Goal: Transaction & Acquisition: Purchase product/service

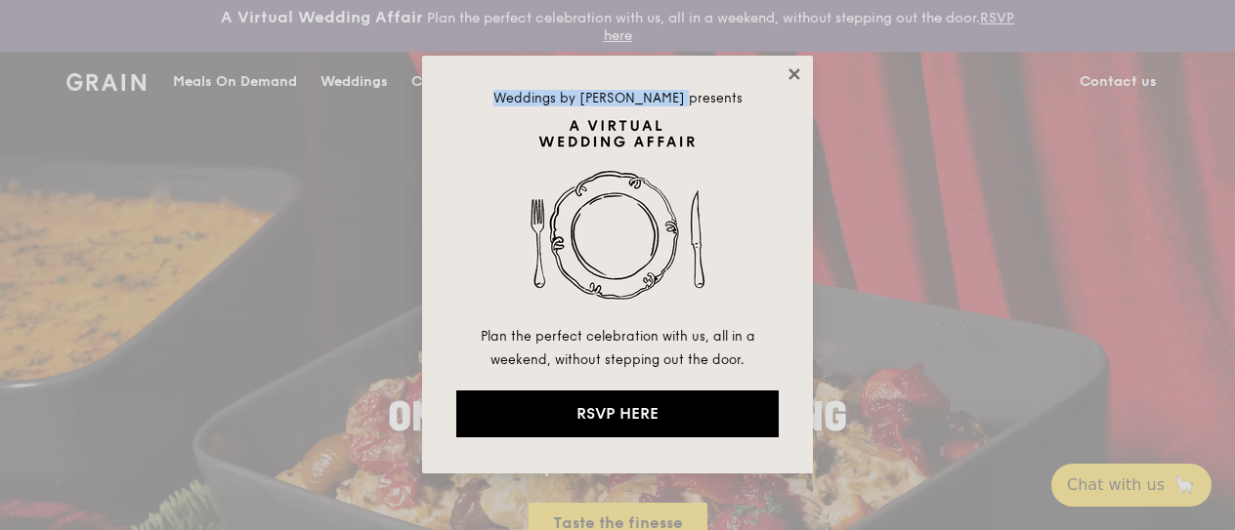
drag, startPoint x: 784, startPoint y: 70, endPoint x: 791, endPoint y: 79, distance: 11.1
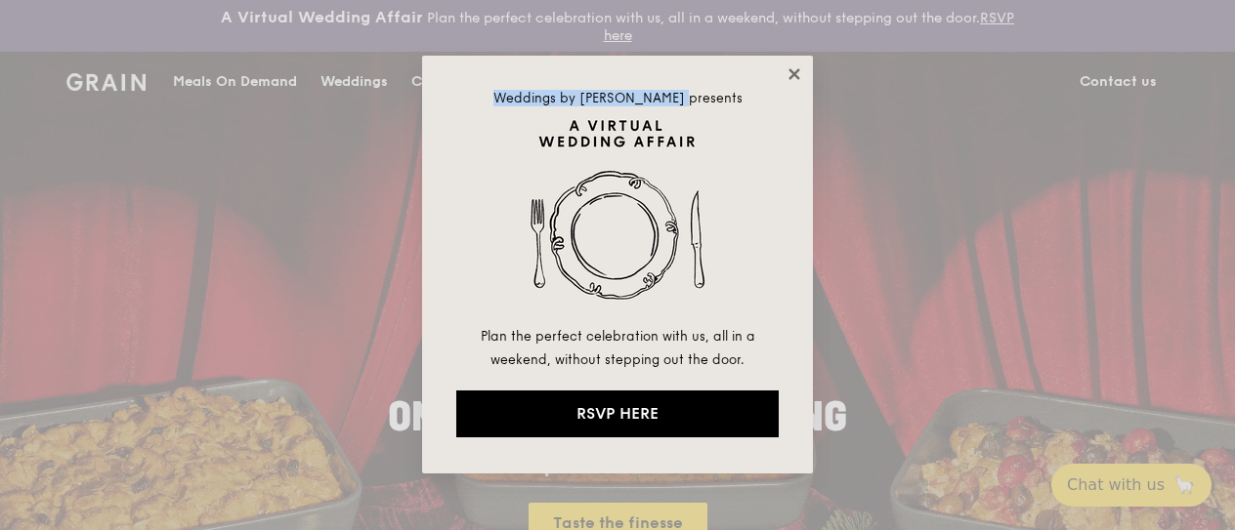
click at [791, 79] on div "Weddings by [PERSON_NAME] presents Plan the perfect celebration with us, all in…" at bounding box center [617, 265] width 391 height 418
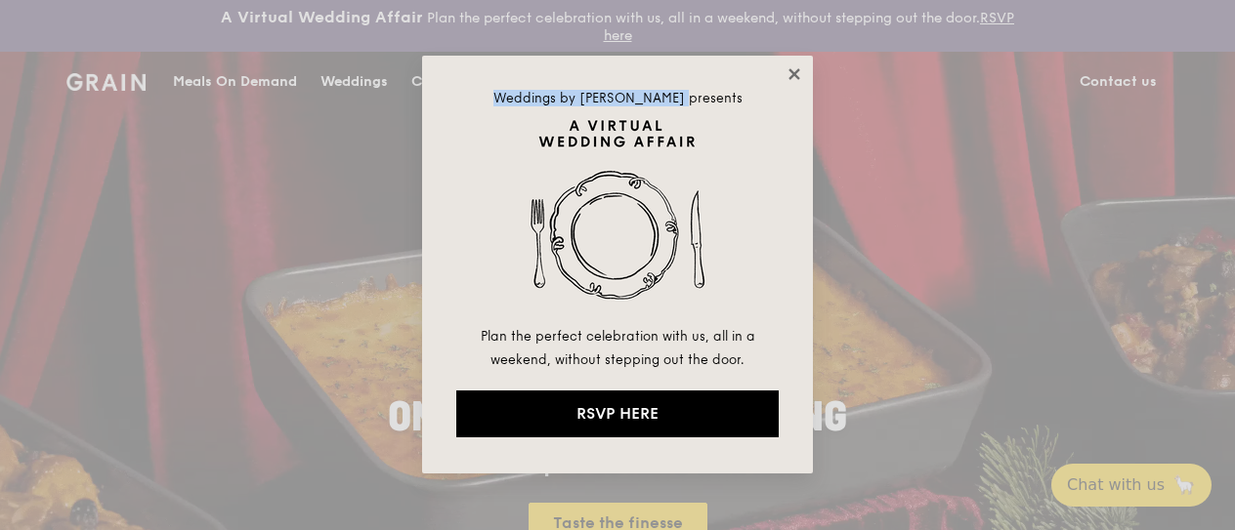
click at [791, 79] on icon at bounding box center [794, 74] width 18 height 18
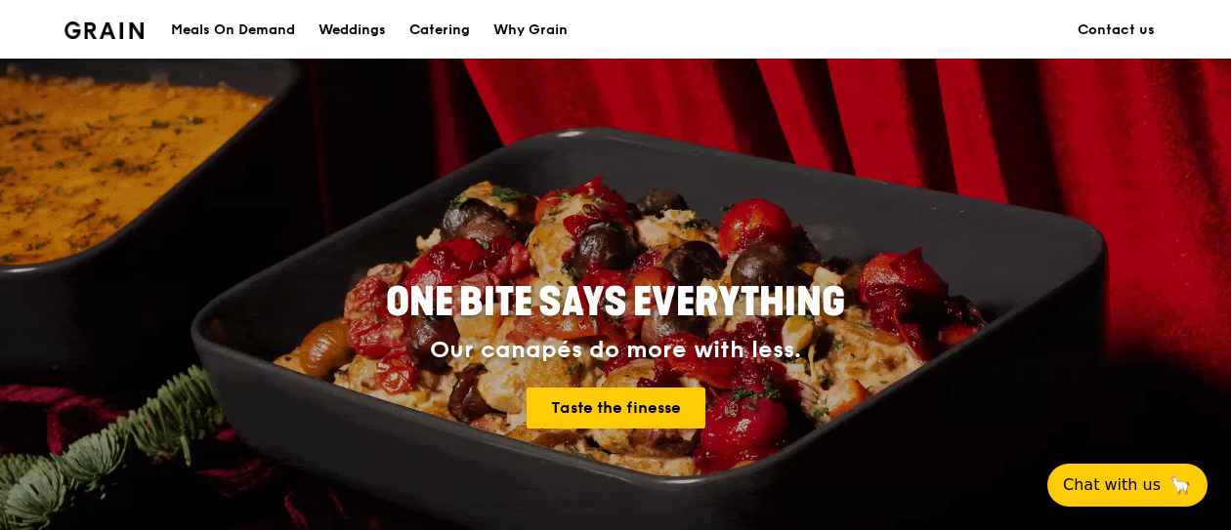
scroll to position [140, 0]
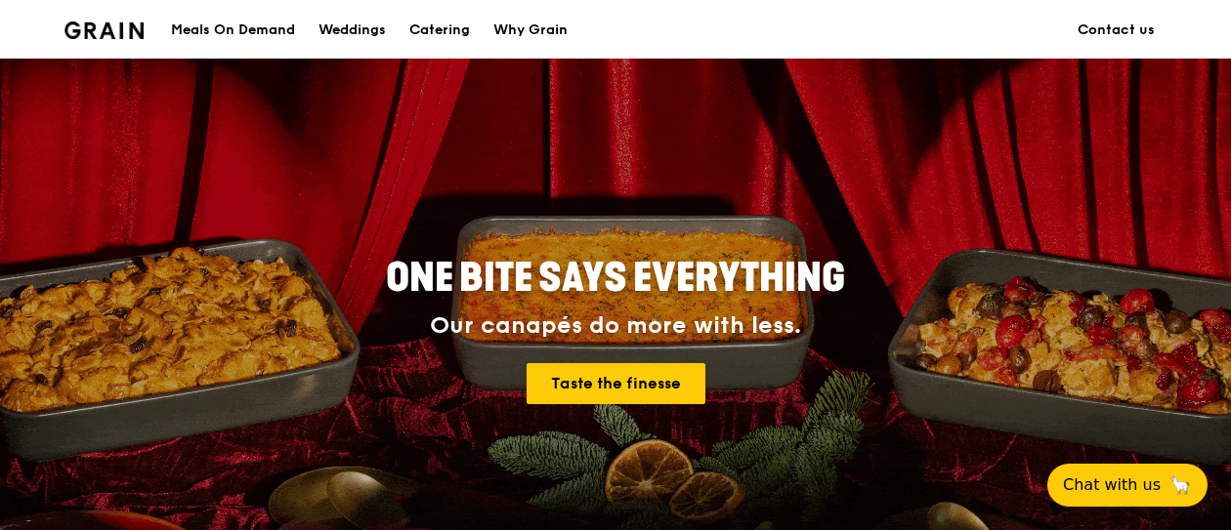
click at [276, 34] on div "Meals On Demand" at bounding box center [233, 30] width 124 height 59
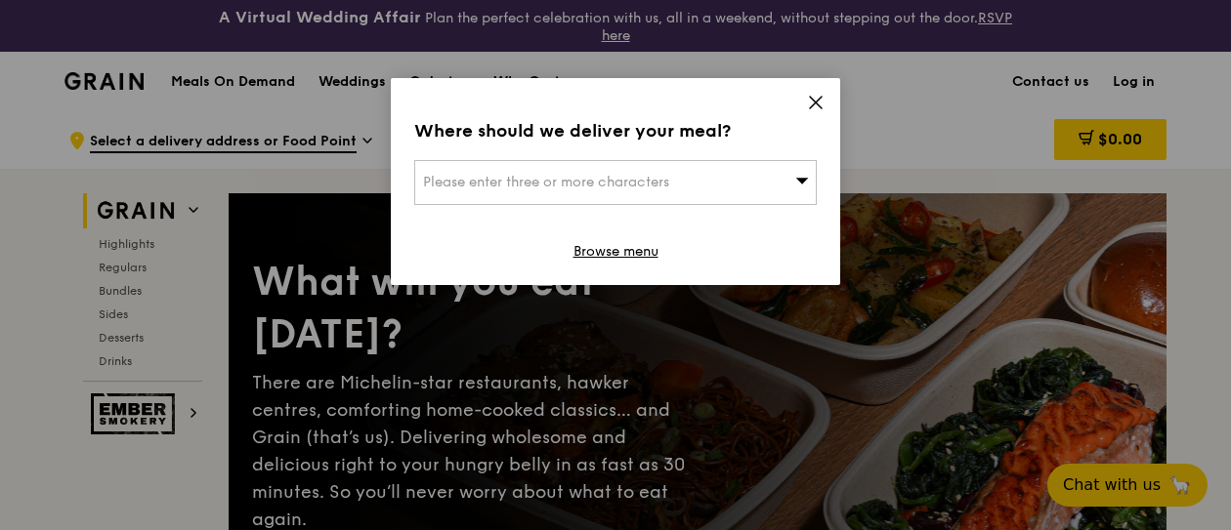
click at [586, 190] on div "Please enter three or more characters" at bounding box center [615, 182] width 402 height 45
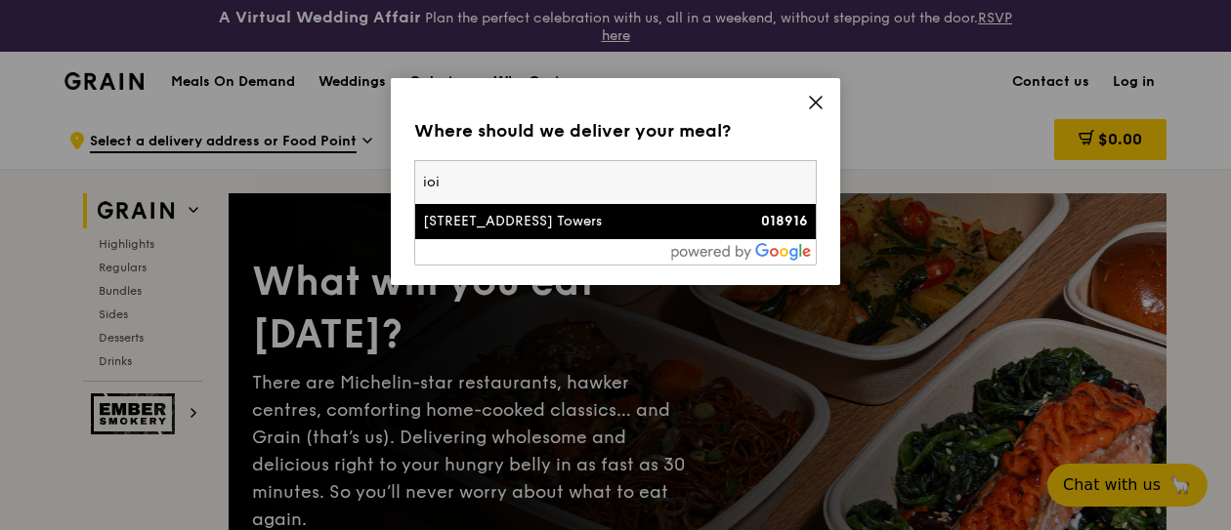
type input "ioi"
click at [563, 221] on div "[STREET_ADDRESS] Towers" at bounding box center [567, 222] width 289 height 20
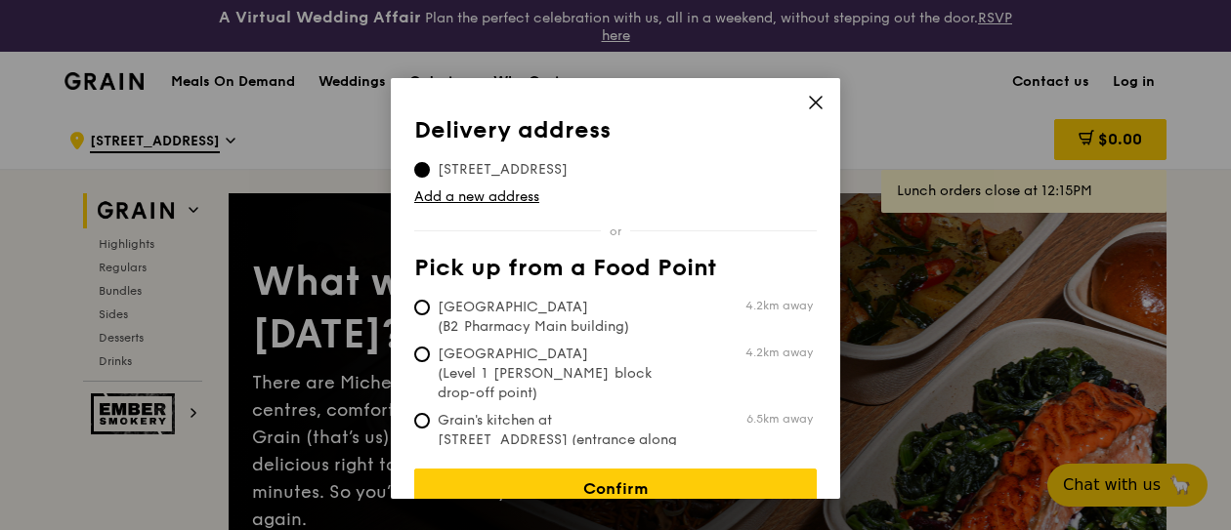
scroll to position [18, 0]
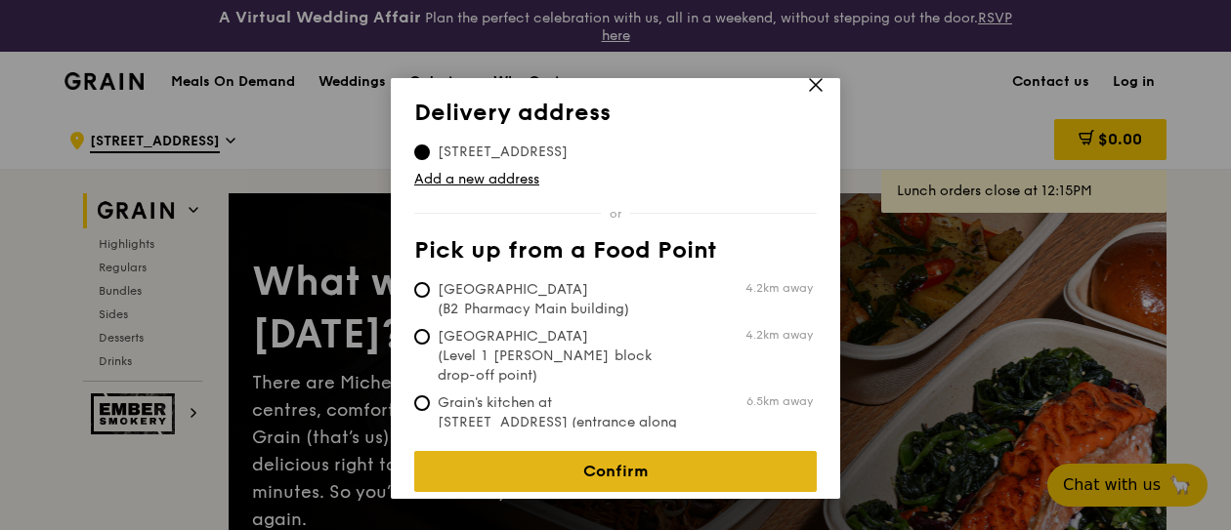
click at [543, 453] on link "Confirm" at bounding box center [615, 471] width 402 height 41
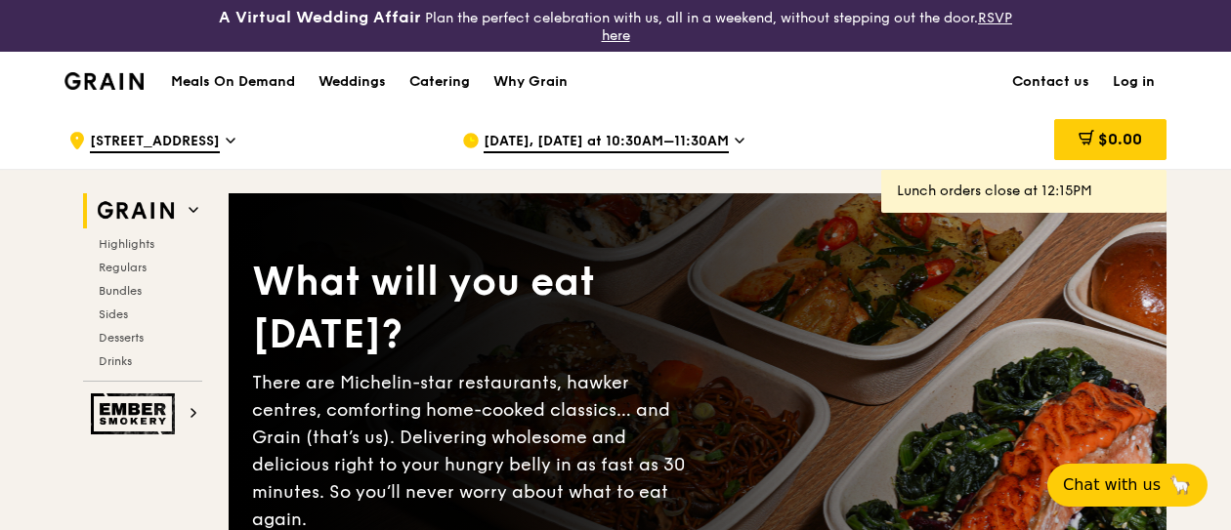
click at [543, 453] on div "There are Michelin-star restaurants, hawker centres, comforting home-cooked cla…" at bounding box center [474, 451] width 445 height 164
click at [143, 262] on span "Regulars" at bounding box center [125, 268] width 52 height 14
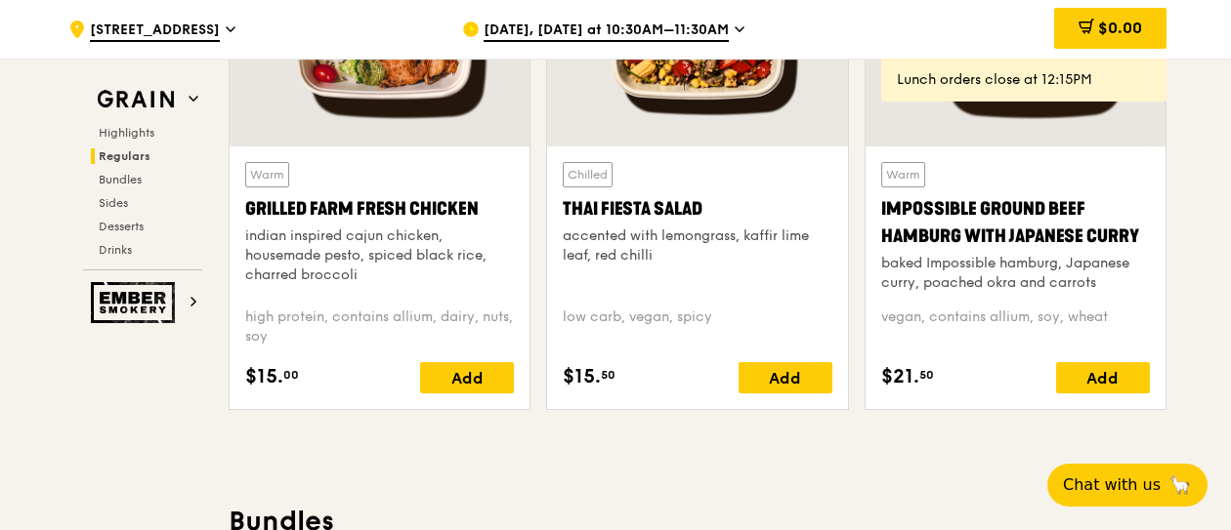
scroll to position [2457, 0]
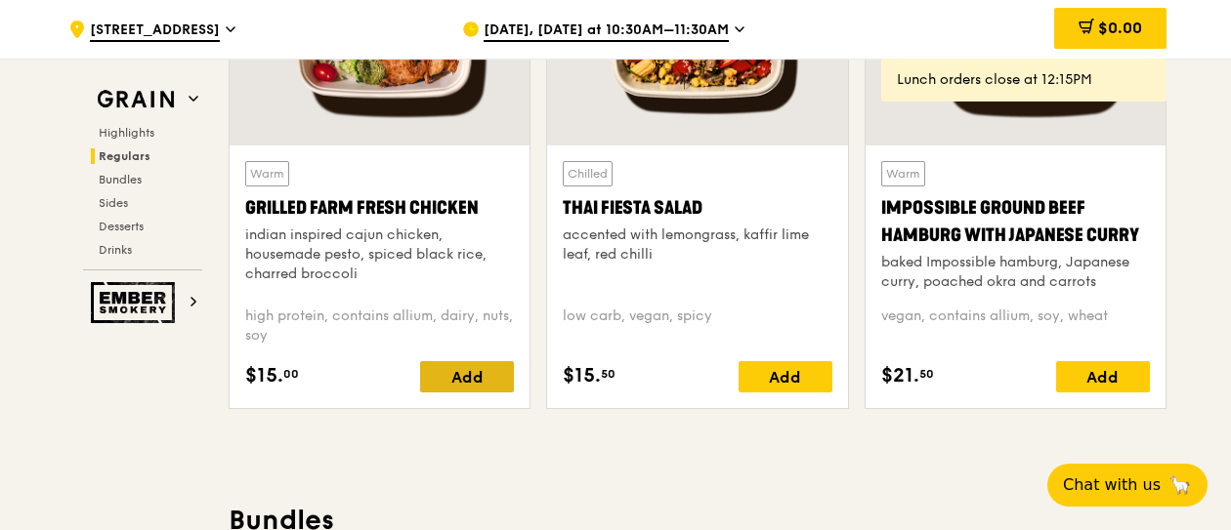
click at [492, 380] on div "Add" at bounding box center [467, 376] width 94 height 31
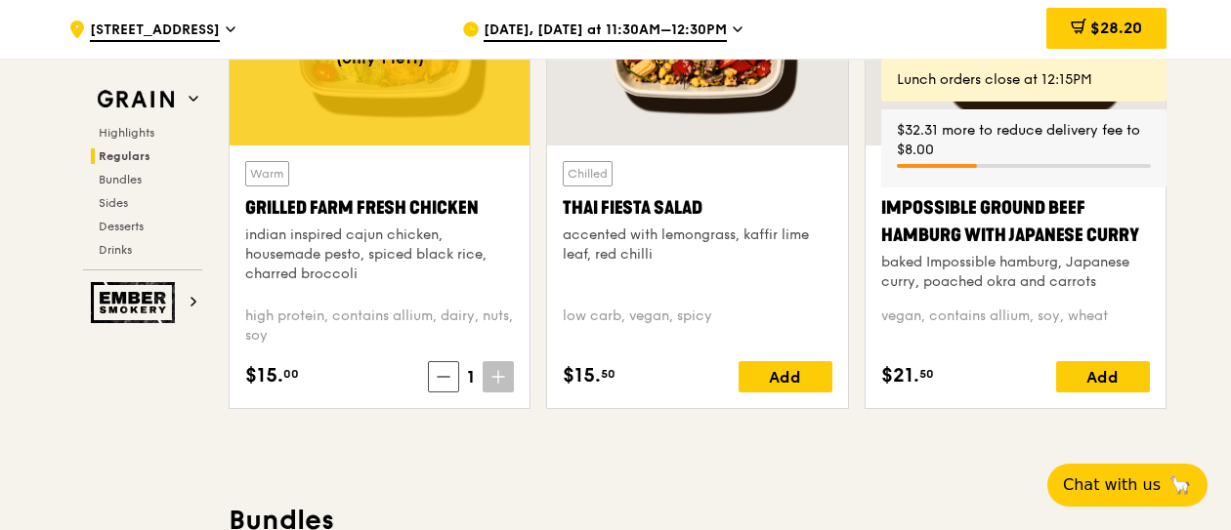
click at [491, 376] on icon at bounding box center [498, 377] width 14 height 14
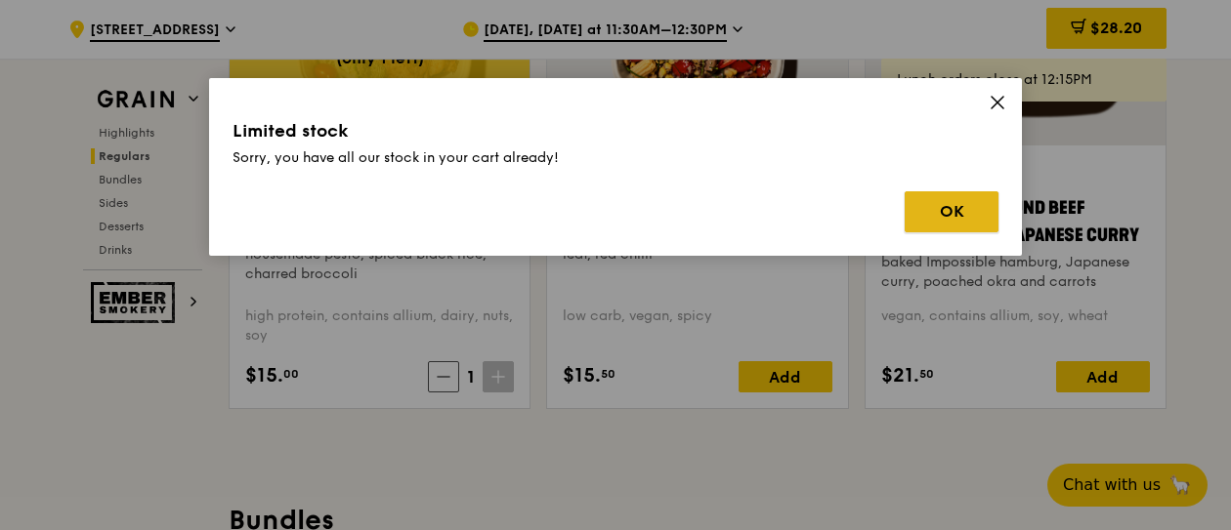
click at [968, 211] on button "OK" at bounding box center [952, 211] width 94 height 41
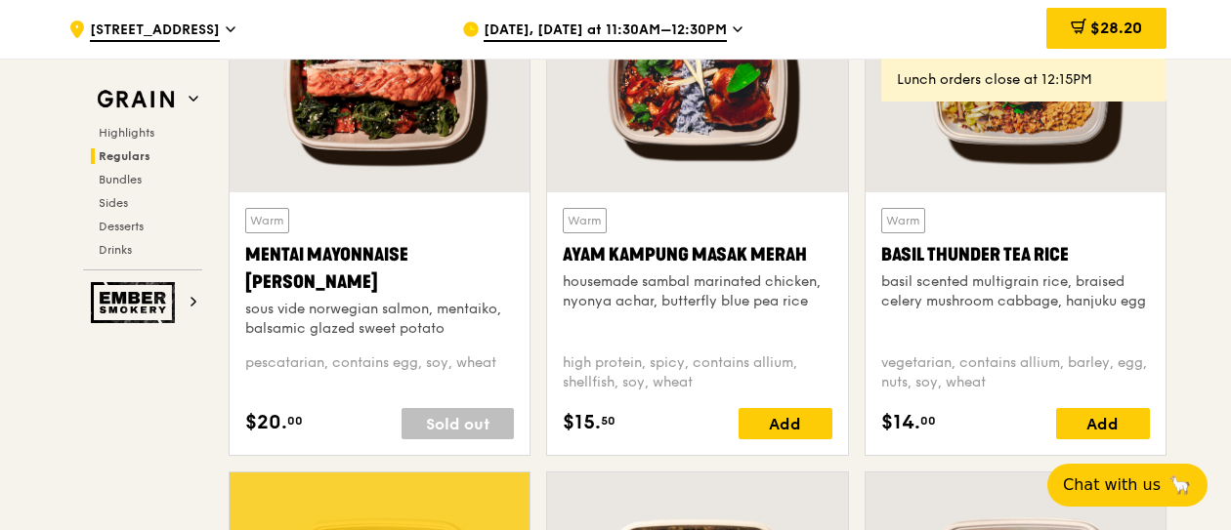
scroll to position [1907, 0]
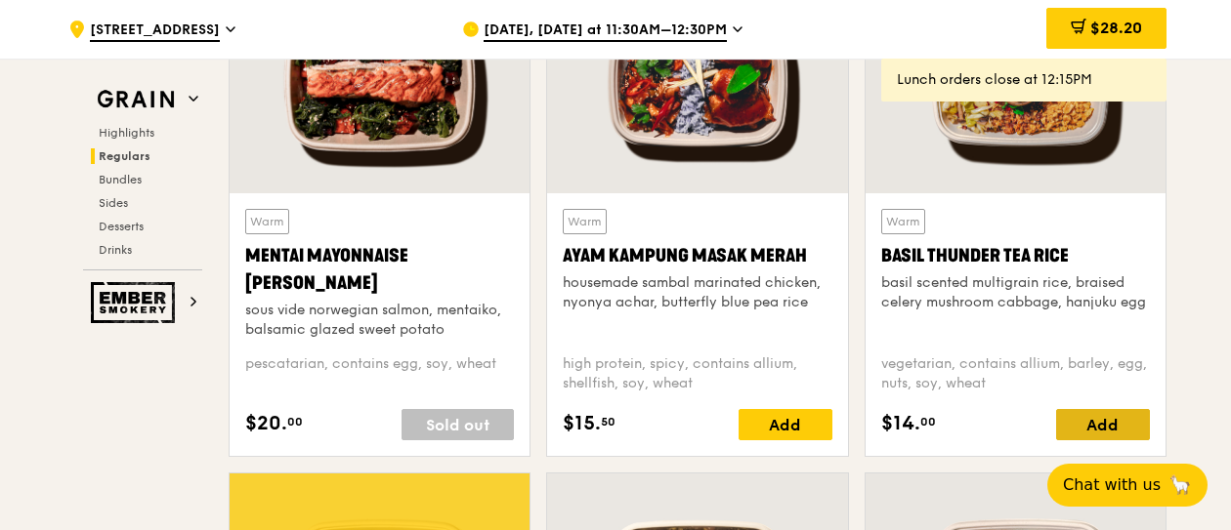
click at [1109, 409] on div "Add" at bounding box center [1103, 424] width 94 height 31
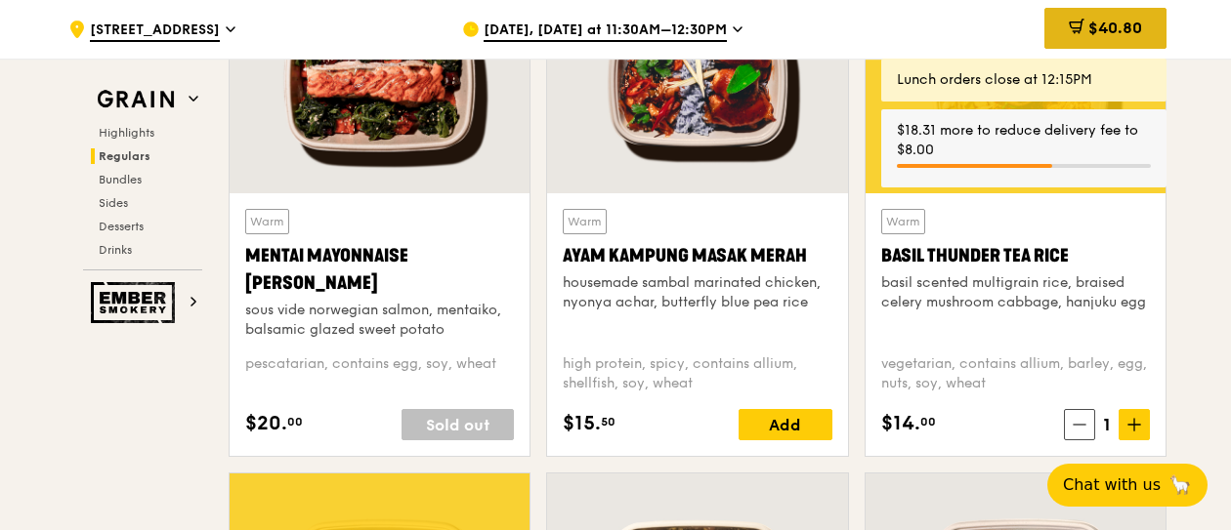
click at [1088, 24] on span "$40.80" at bounding box center [1115, 28] width 54 height 19
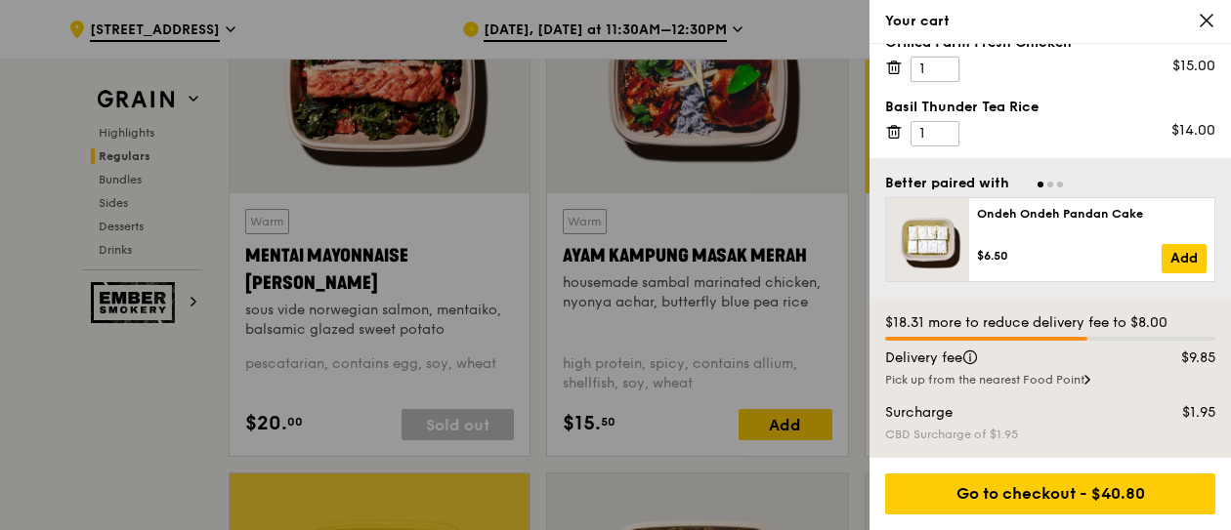
scroll to position [0, 0]
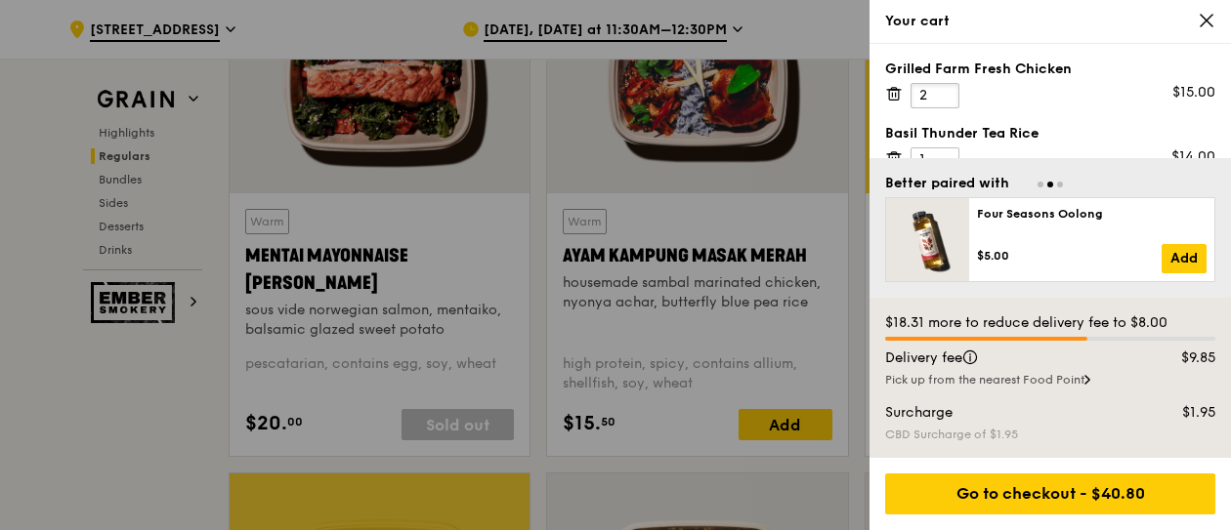
type input "2"
click at [946, 93] on input "2" at bounding box center [934, 95] width 49 height 25
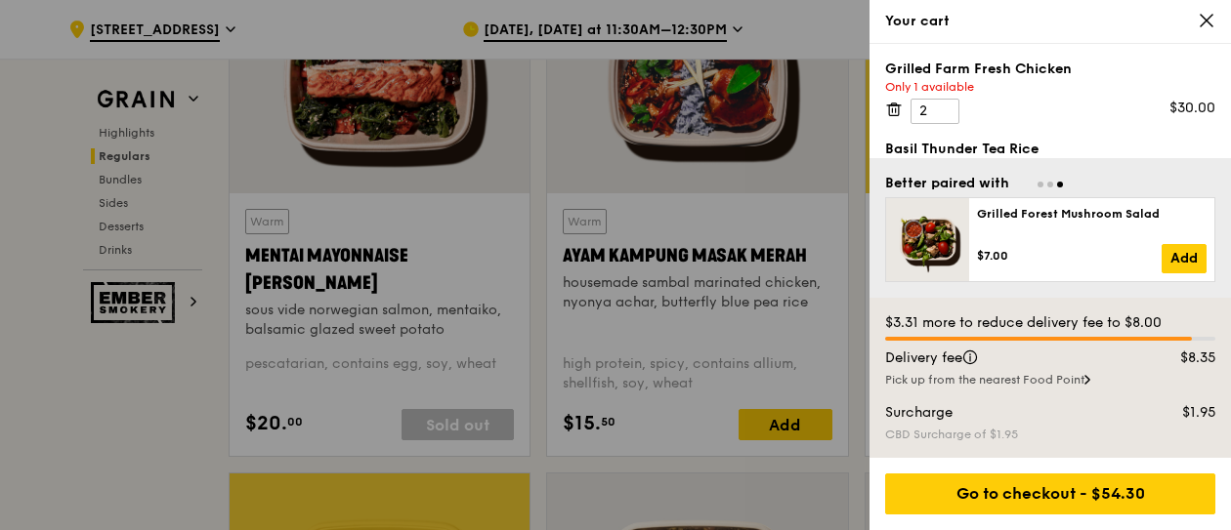
click at [746, 351] on div at bounding box center [615, 265] width 1231 height 530
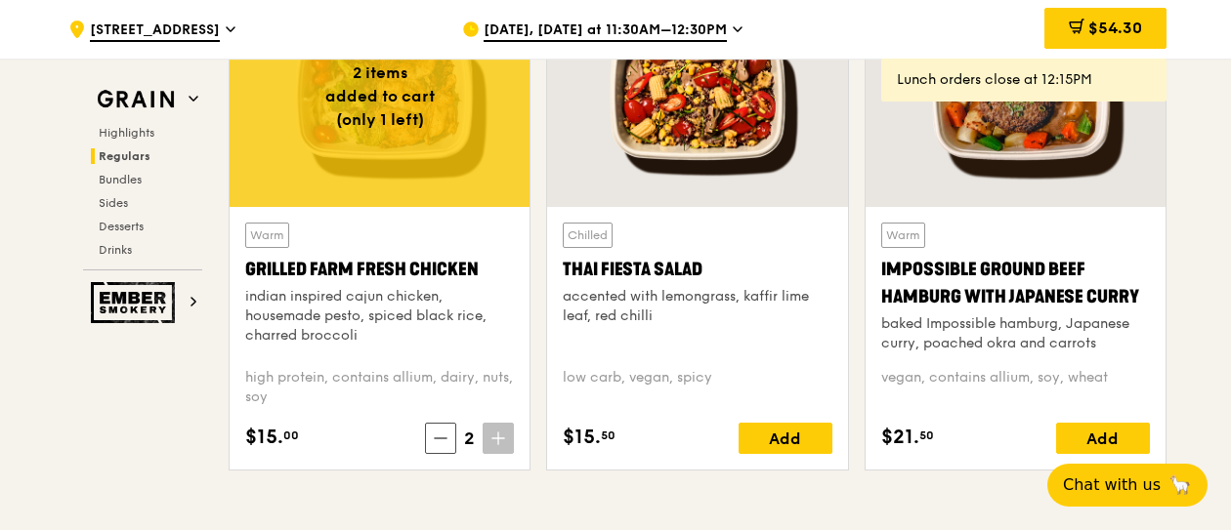
scroll to position [2251, 0]
